Goal: Transaction & Acquisition: Purchase product/service

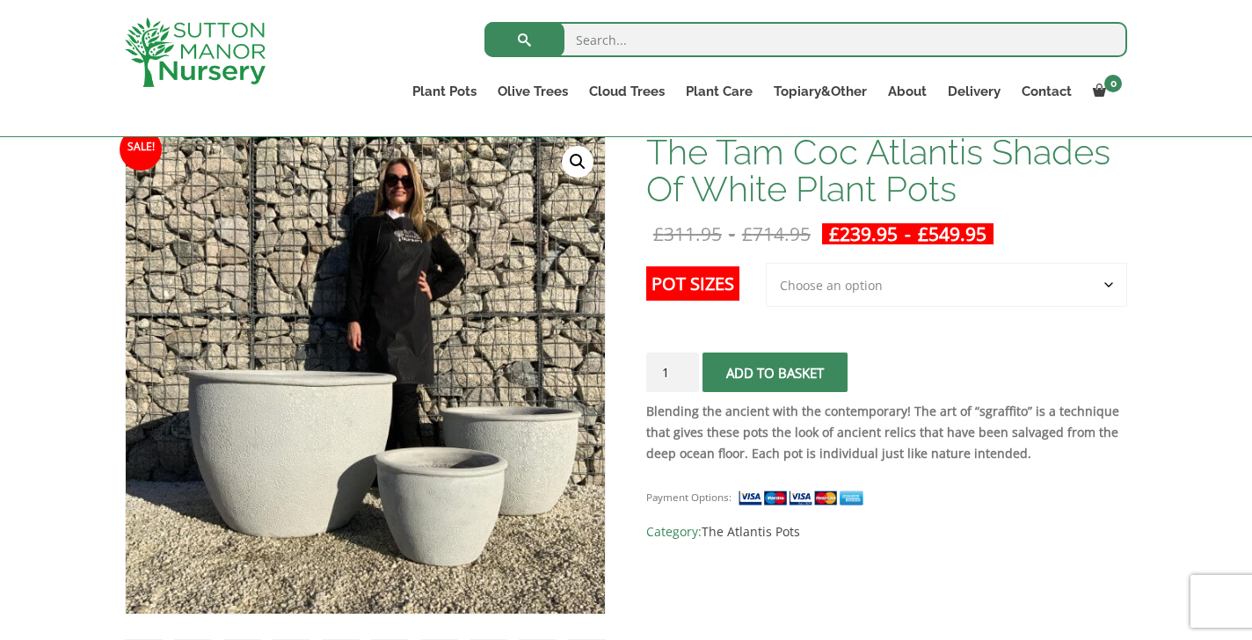
select select "Largest pot In The Picture"
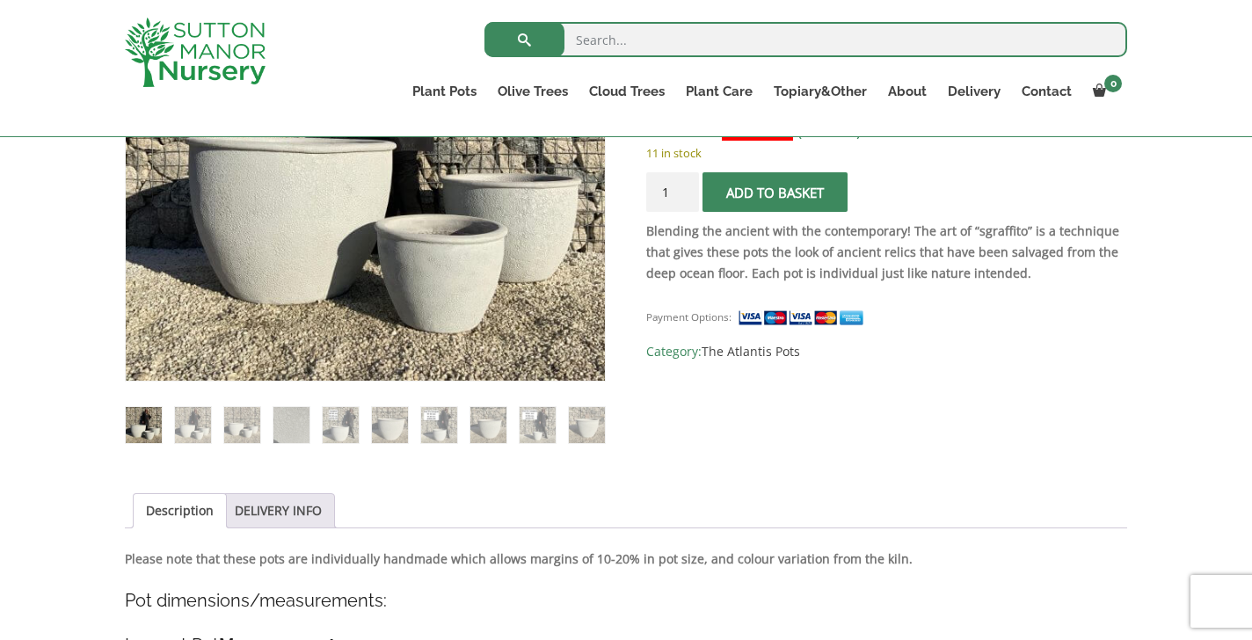
scroll to position [596, 0]
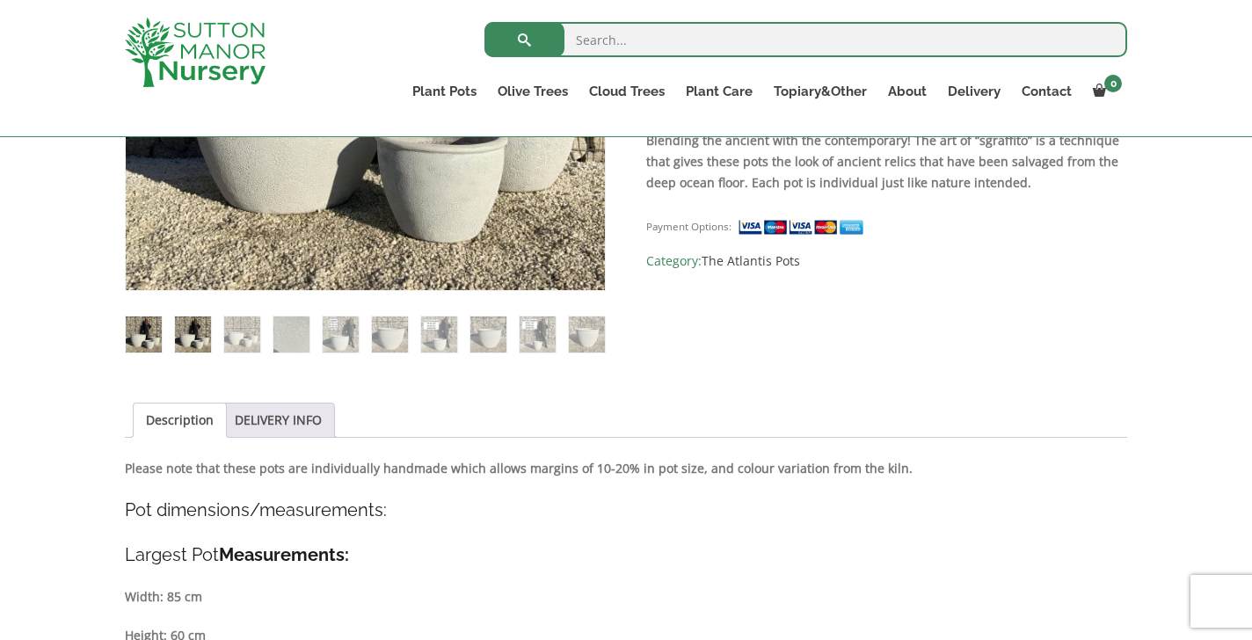
click at [192, 337] on img at bounding box center [193, 334] width 36 height 36
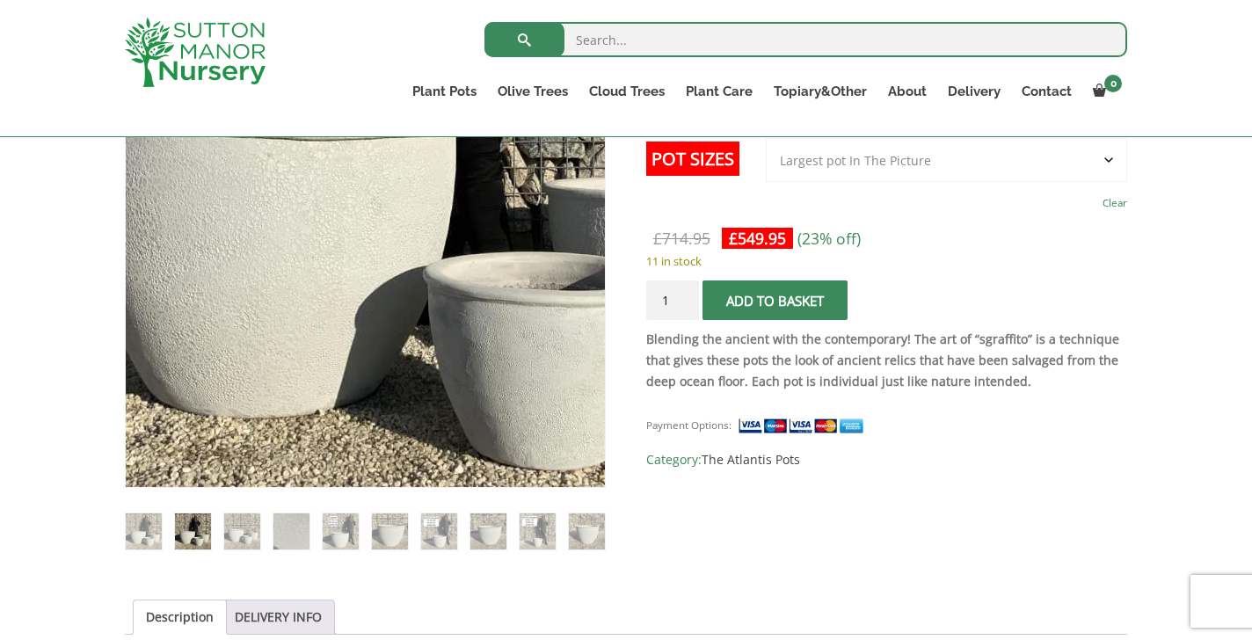
scroll to position [394, 0]
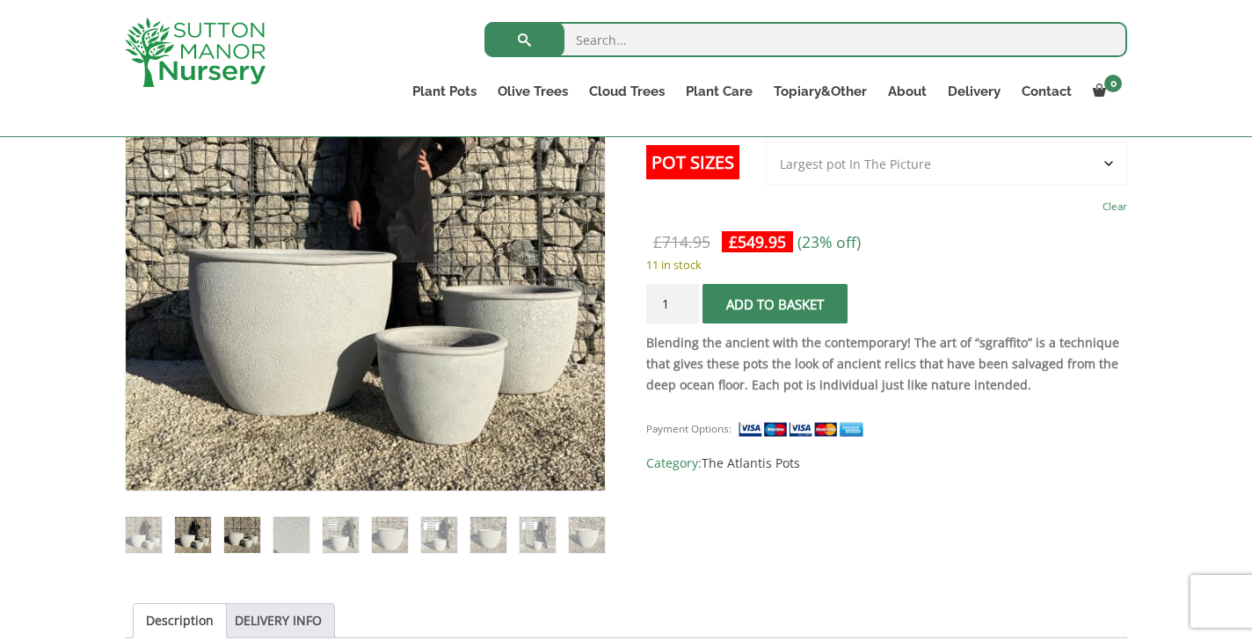
click at [244, 527] on img at bounding box center [242, 535] width 36 height 36
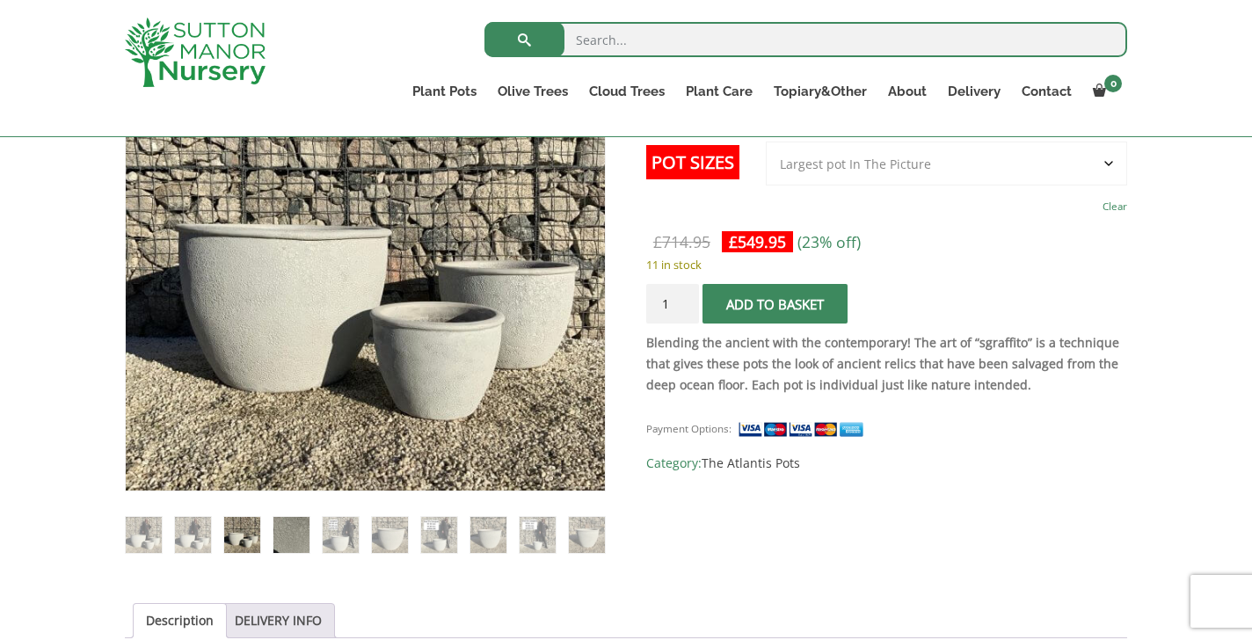
click at [300, 532] on img at bounding box center [291, 535] width 36 height 36
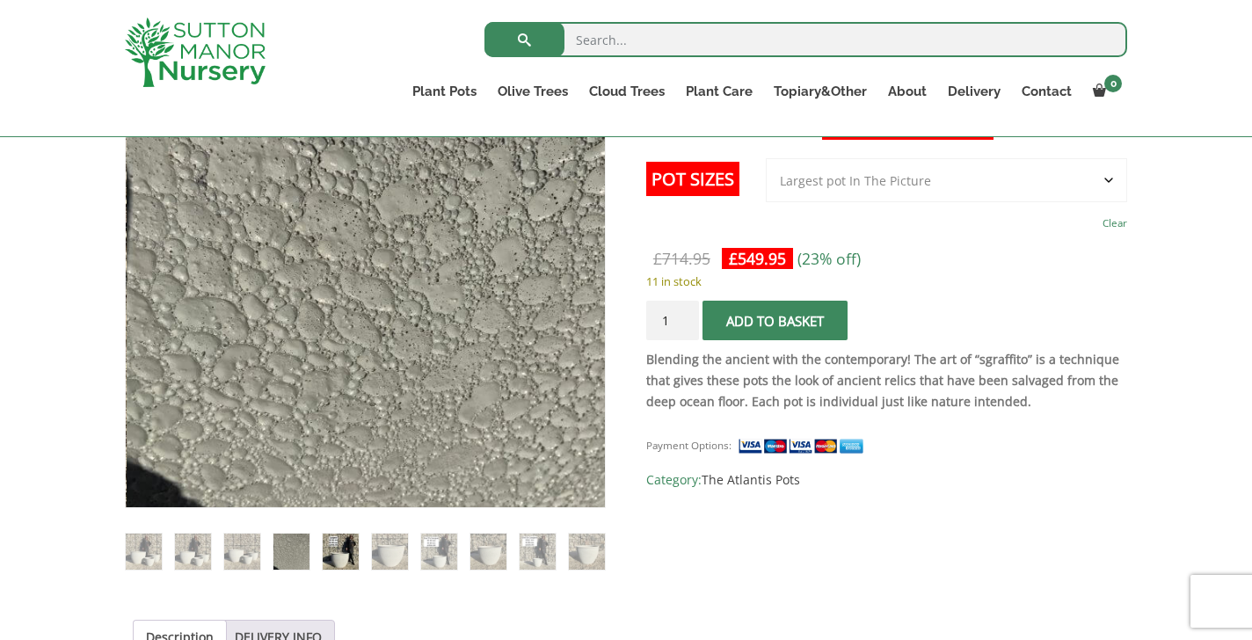
scroll to position [396, 0]
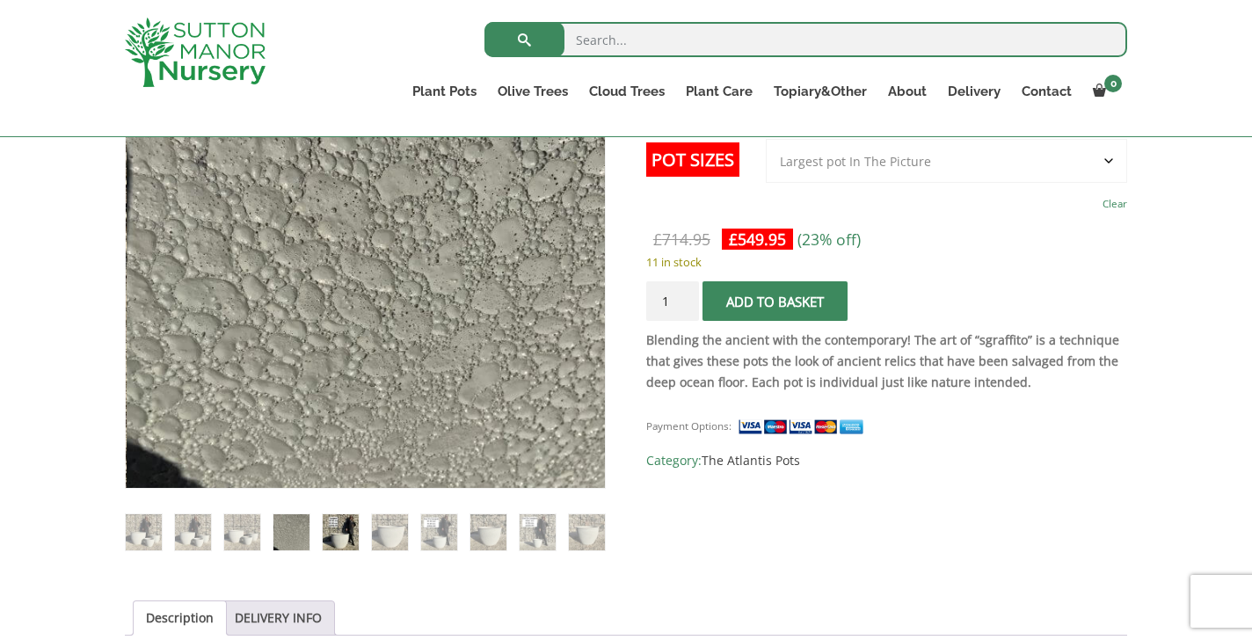
click at [337, 533] on img at bounding box center [341, 532] width 36 height 36
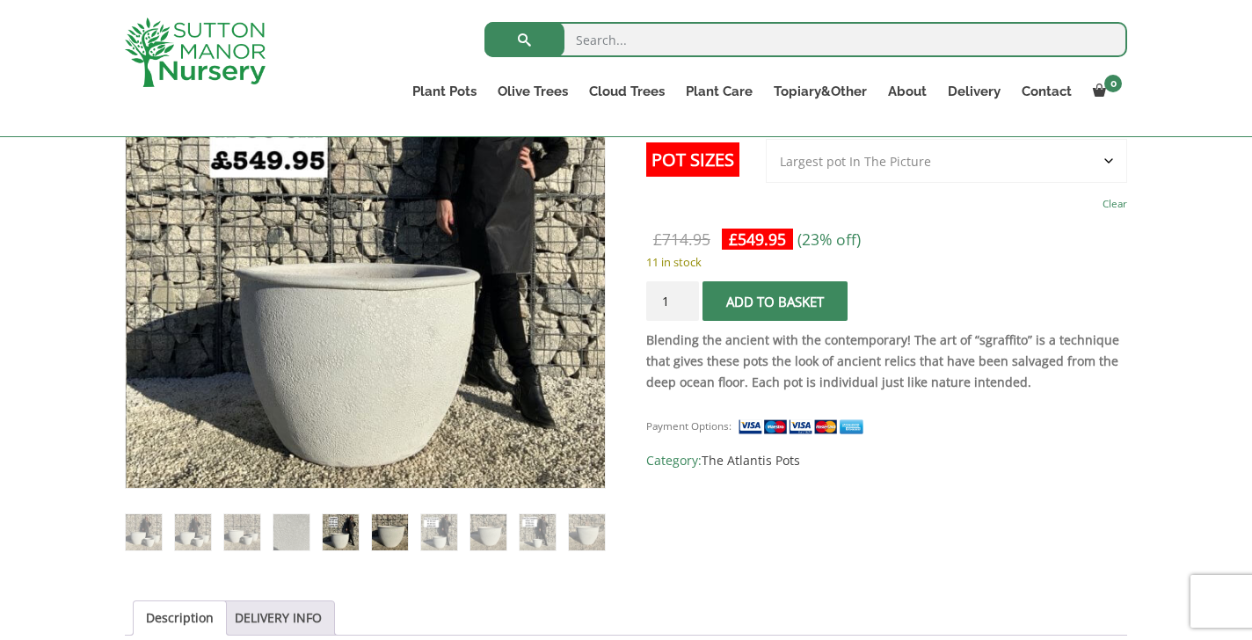
click at [390, 532] on img at bounding box center [390, 532] width 36 height 36
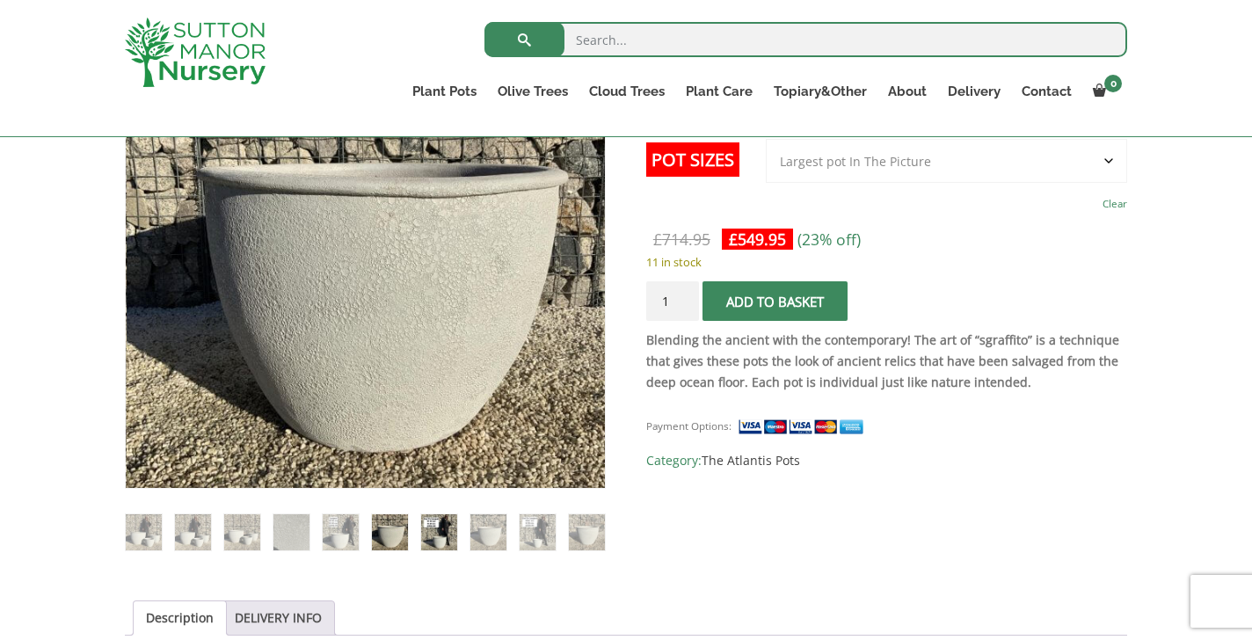
click at [439, 530] on img at bounding box center [439, 532] width 36 height 36
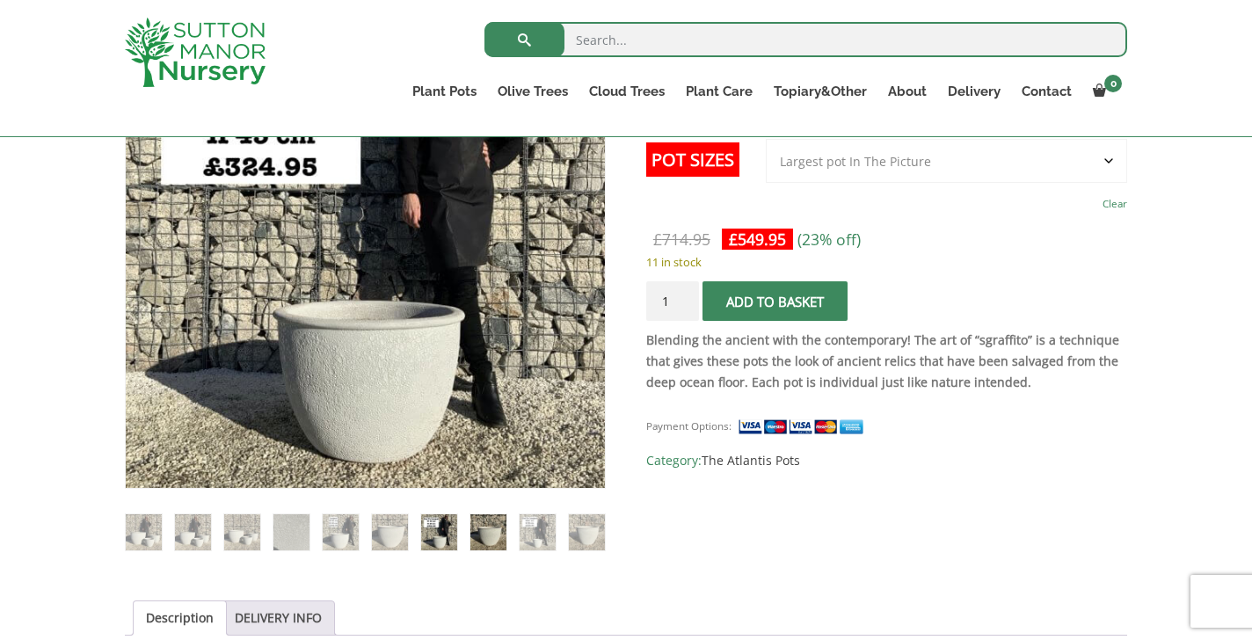
click at [482, 532] on img at bounding box center [488, 532] width 36 height 36
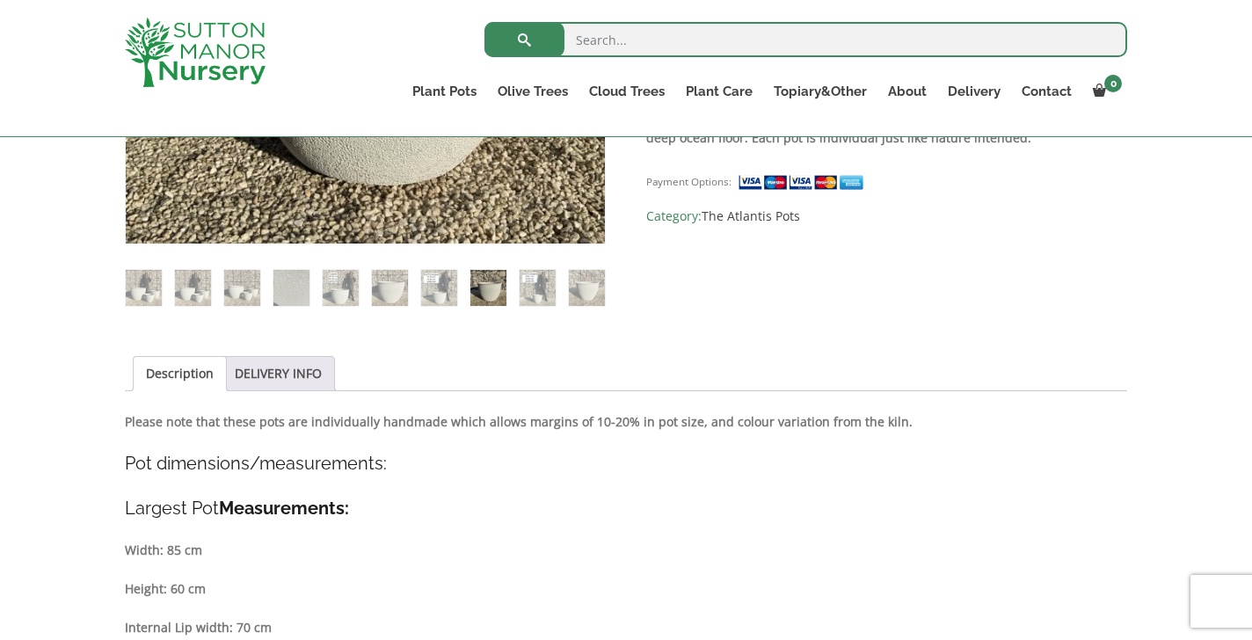
scroll to position [642, 0]
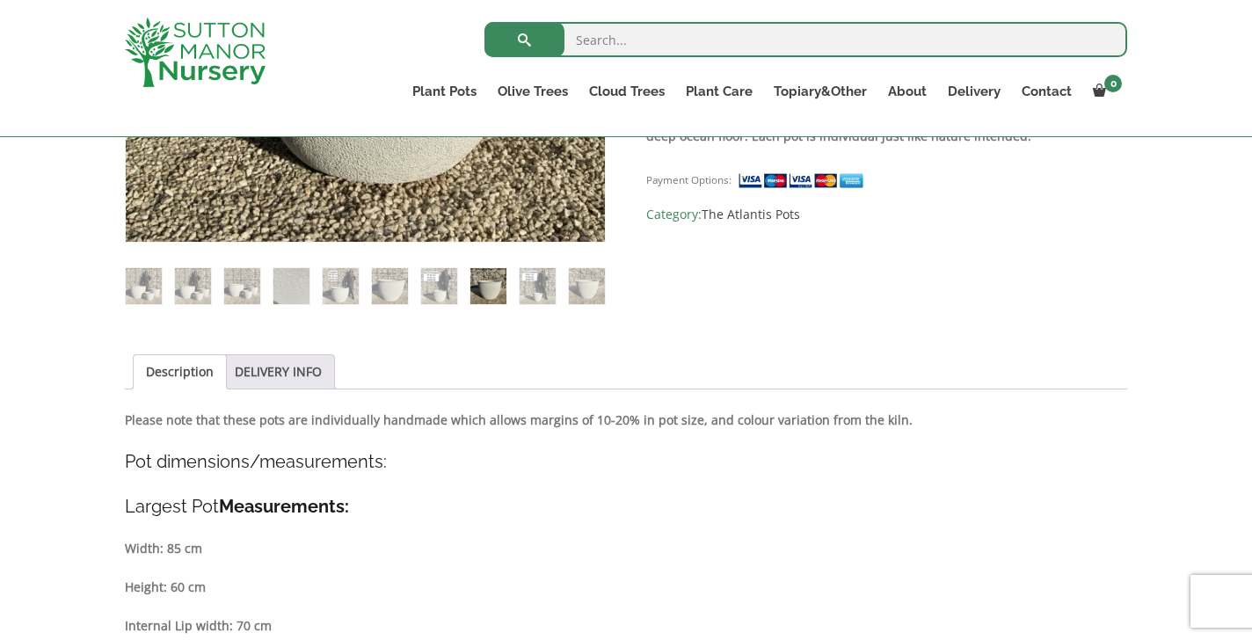
click at [177, 374] on link "Description" at bounding box center [180, 371] width 68 height 33
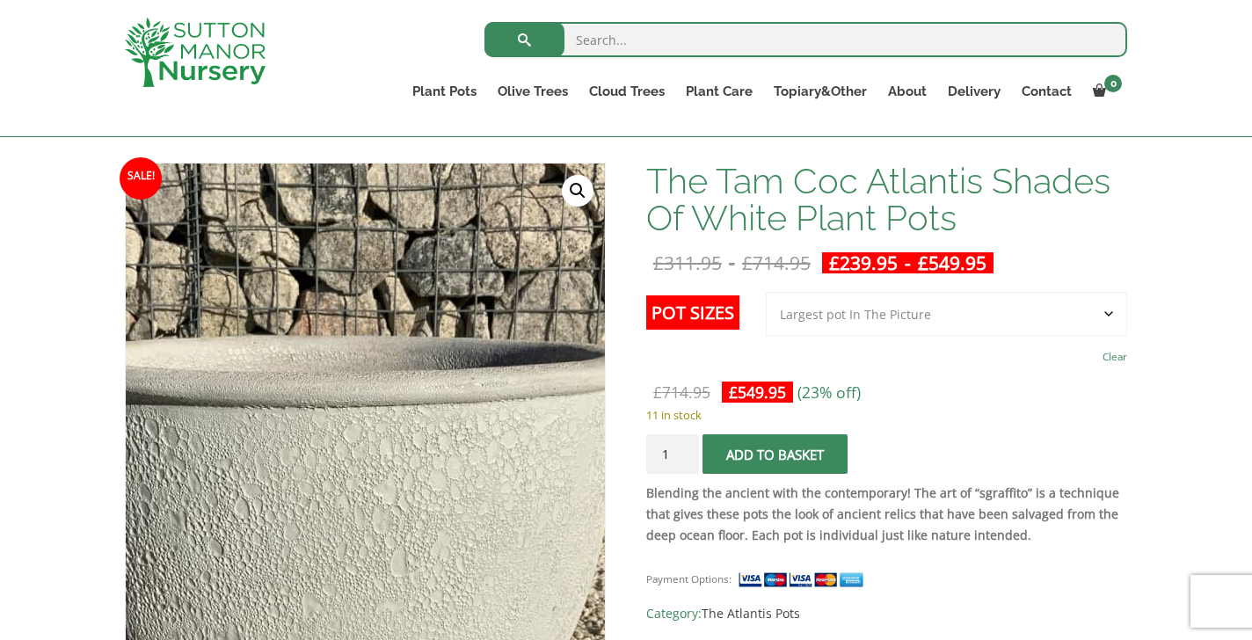
scroll to position [240, 0]
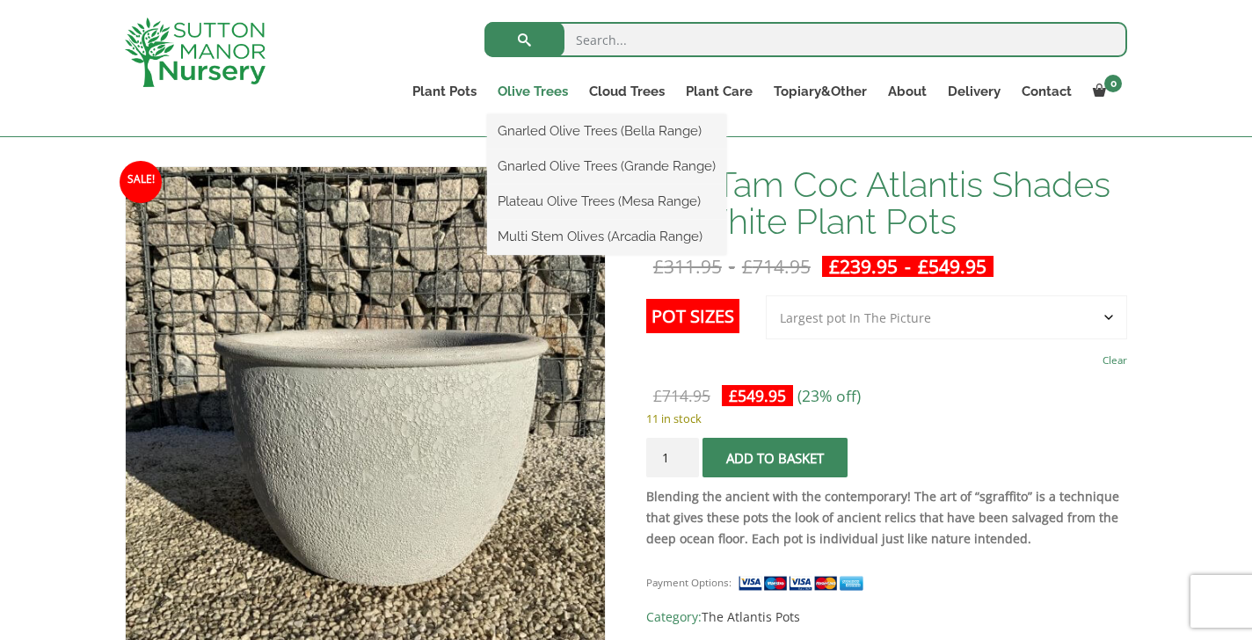
click at [544, 92] on link "Olive Trees" at bounding box center [532, 91] width 91 height 25
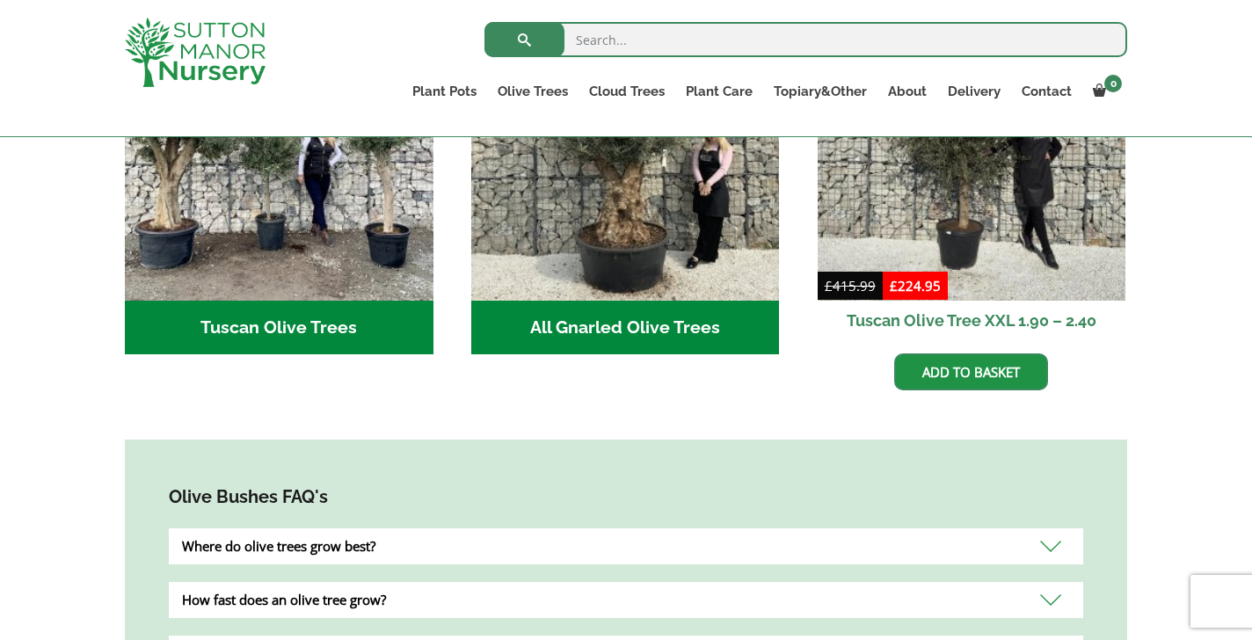
scroll to position [783, 0]
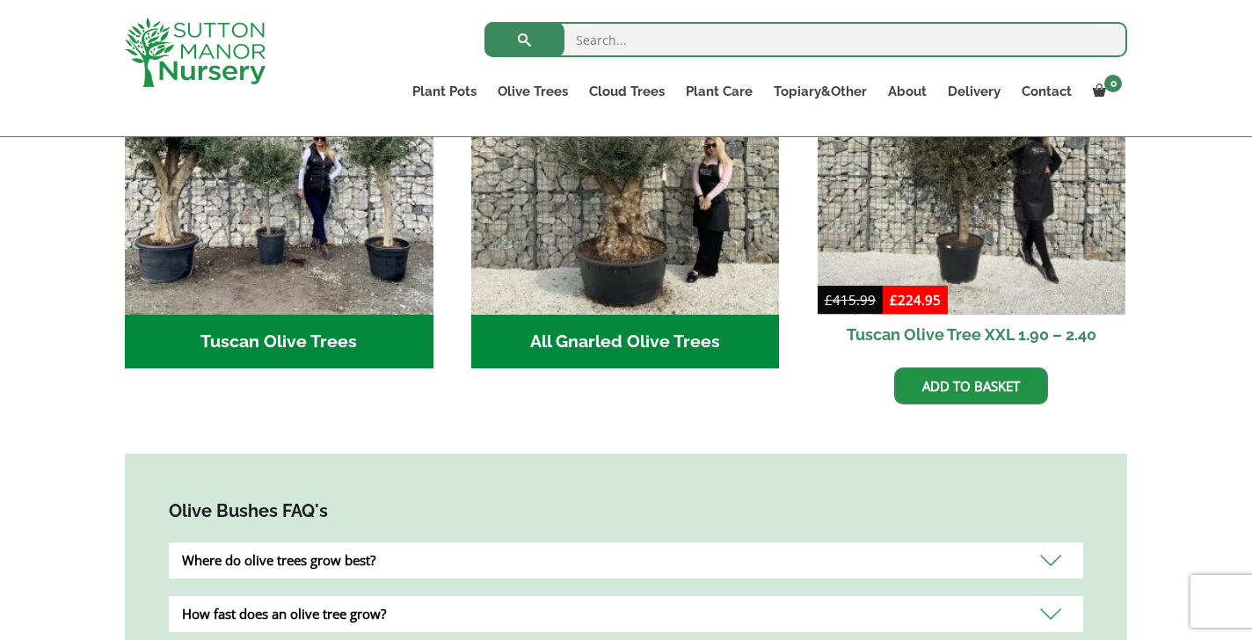
click at [314, 321] on h2 "Tuscan Olive Trees (2)" at bounding box center [279, 342] width 308 height 54
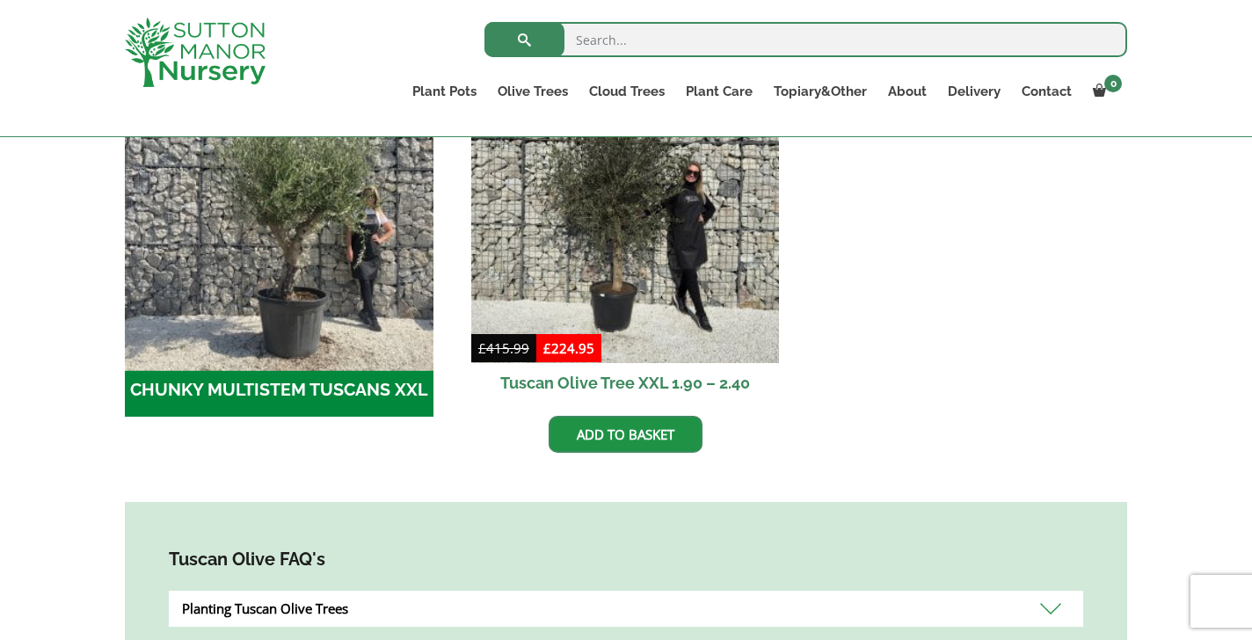
scroll to position [614, 0]
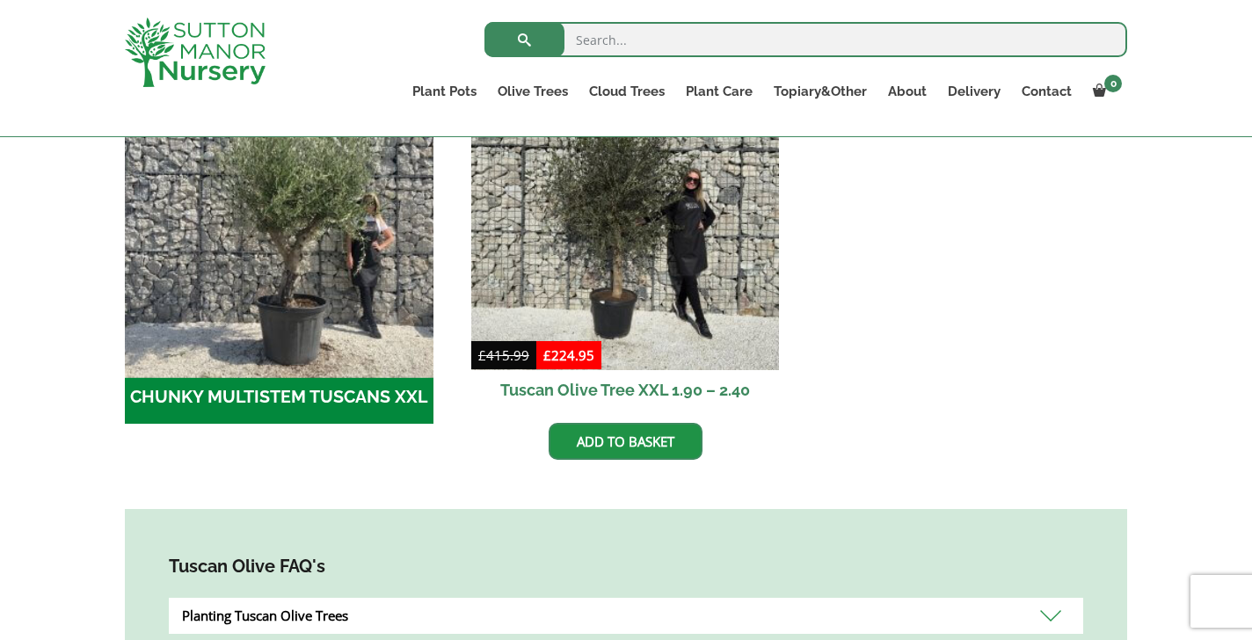
click at [304, 225] on img "Visit product category CHUNKY MULTISTEM TUSCANS XXL" at bounding box center [278, 215] width 323 height 323
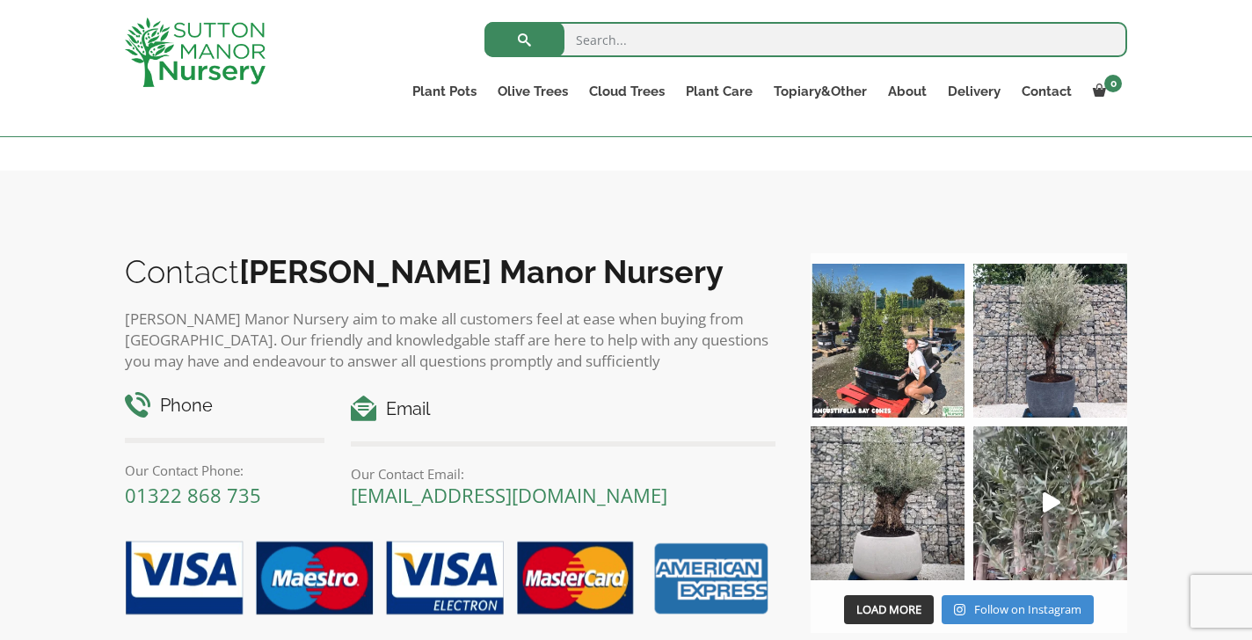
scroll to position [921, 0]
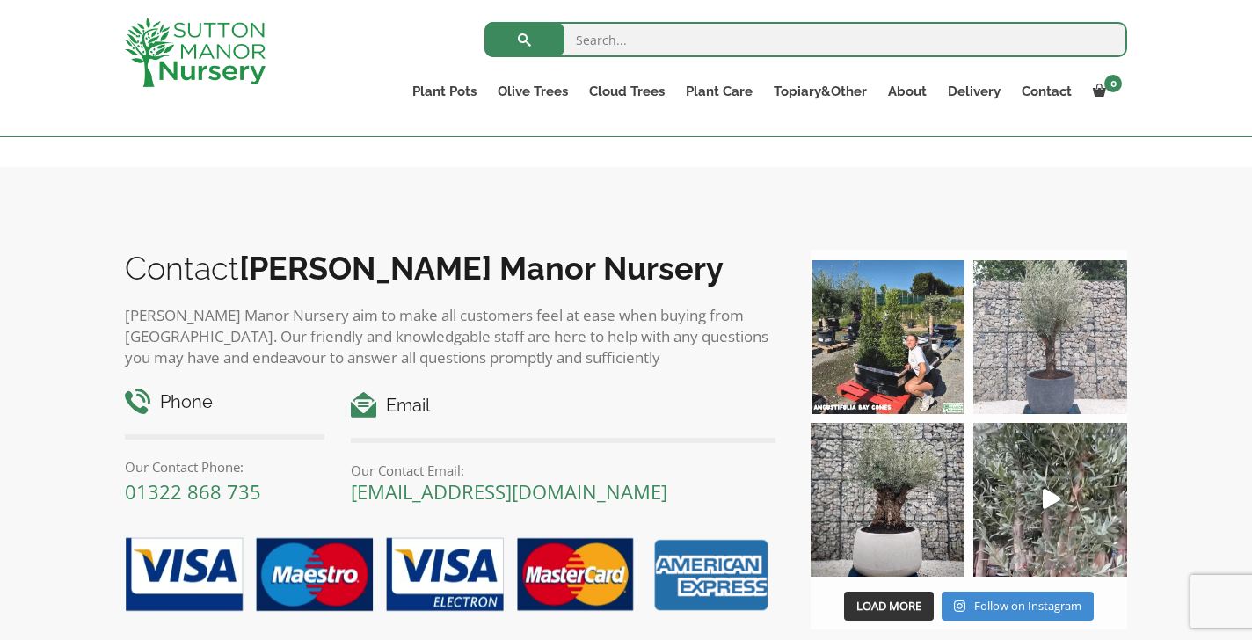
click at [1043, 325] on img at bounding box center [1050, 337] width 154 height 154
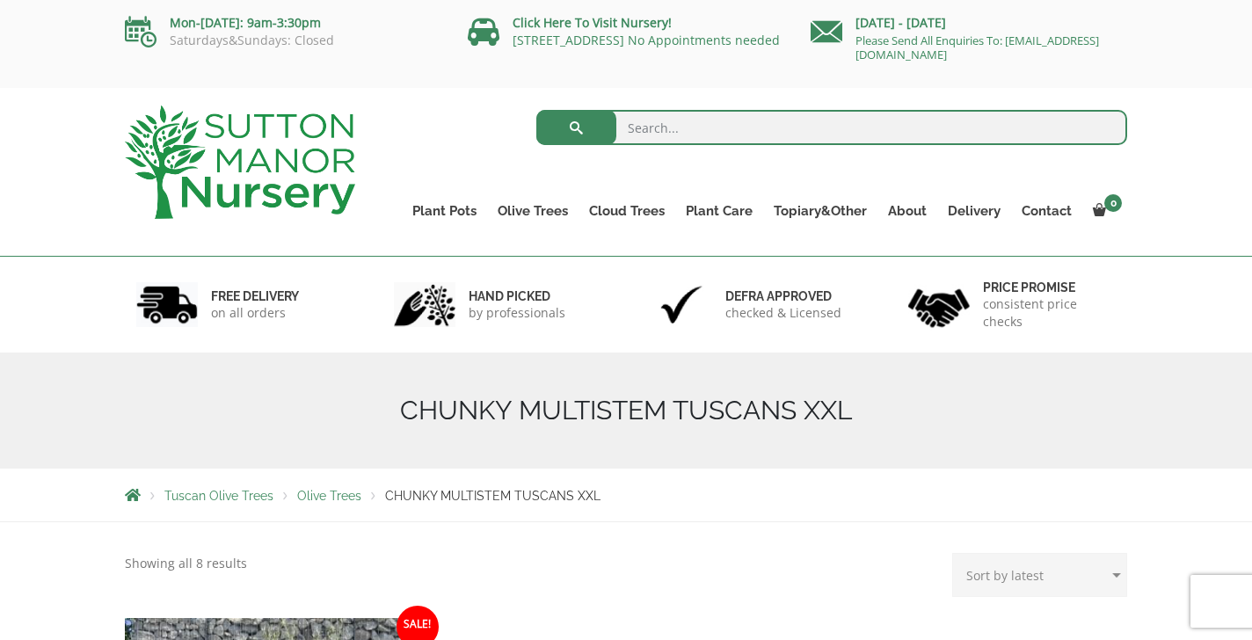
scroll to position [0, 0]
